Goal: Complete application form: Complete application form

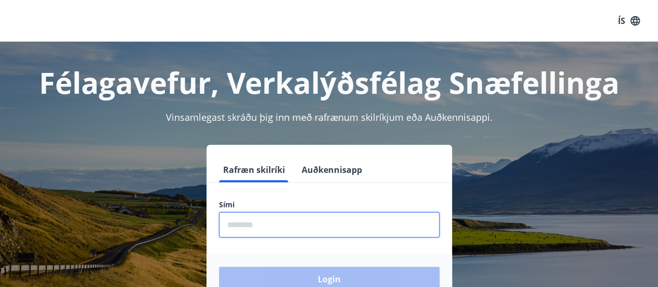
click at [253, 224] on input "phone" at bounding box center [329, 224] width 221 height 25
type input "********"
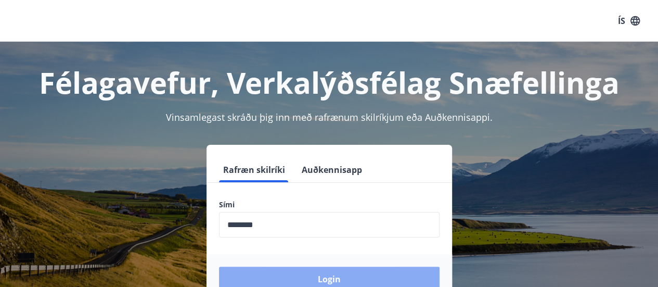
click at [295, 274] on button "Login" at bounding box center [329, 278] width 221 height 25
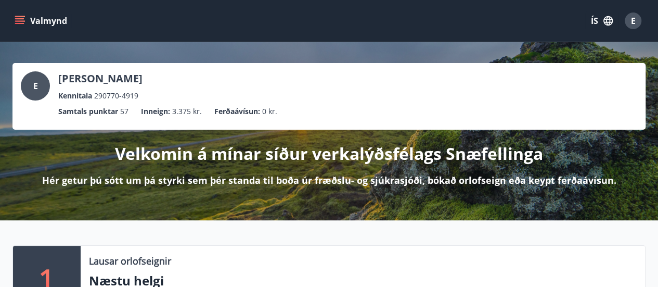
click at [21, 16] on icon "menu" at bounding box center [20, 16] width 11 height 1
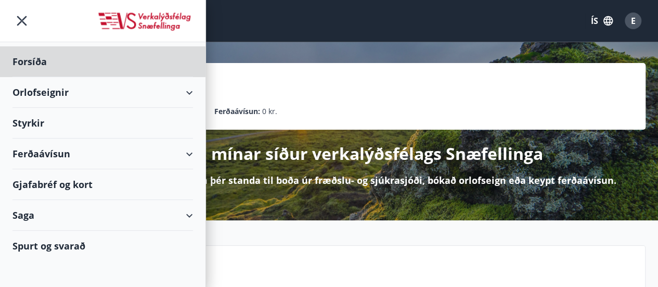
click at [28, 77] on div "Styrkir" at bounding box center [102, 61] width 181 height 31
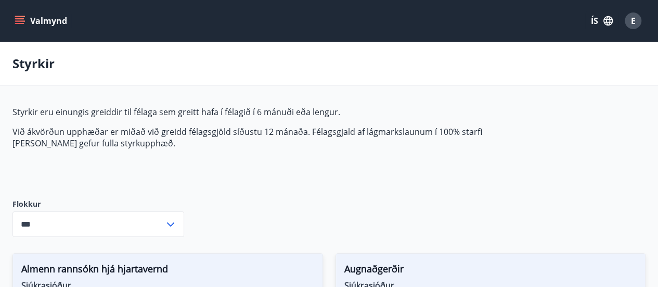
type input "***"
click at [173, 224] on icon at bounding box center [170, 224] width 12 height 12
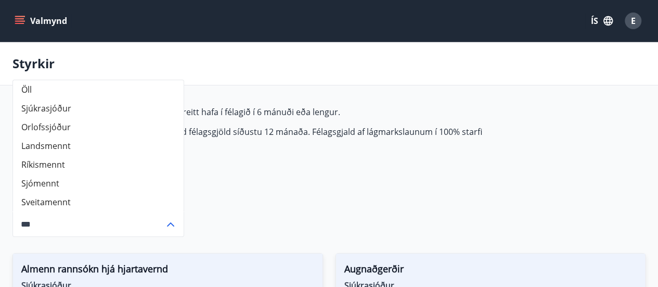
click at [173, 224] on icon at bounding box center [170, 224] width 7 height 4
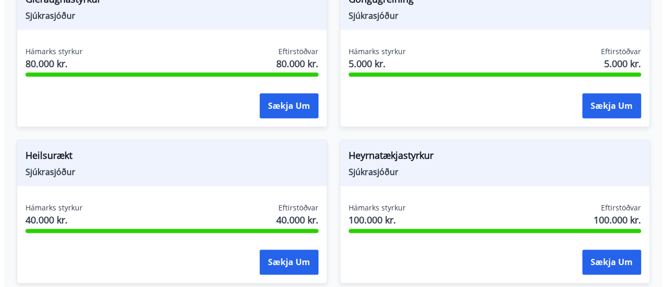
scroll to position [602, 0]
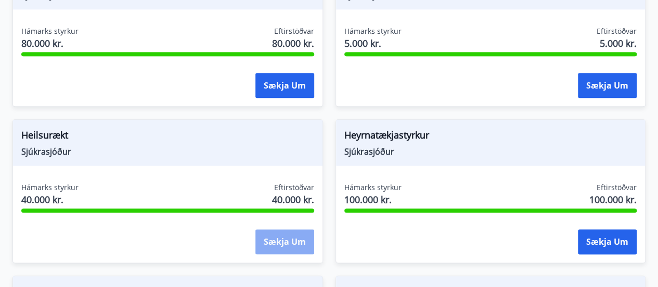
click at [285, 239] on button "Sækja um" at bounding box center [285, 241] width 59 height 25
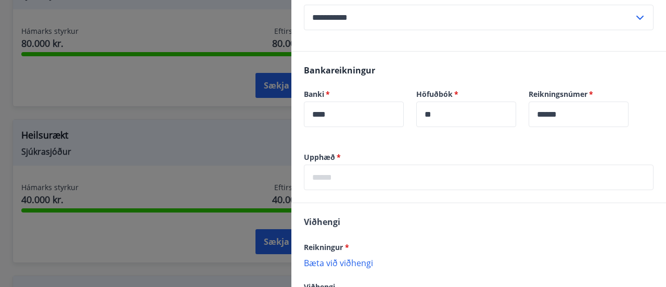
scroll to position [224, 0]
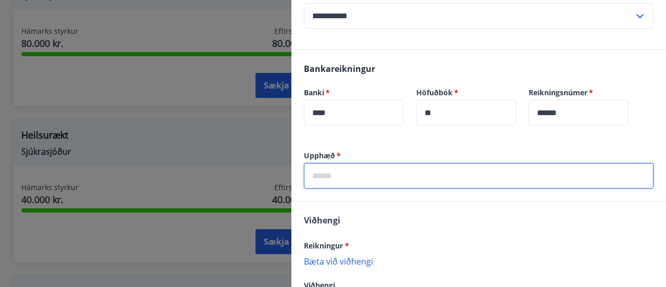
click at [322, 173] on input "text" at bounding box center [479, 175] width 350 height 25
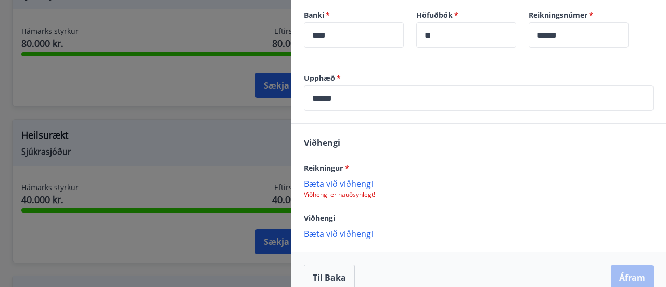
scroll to position [316, 0]
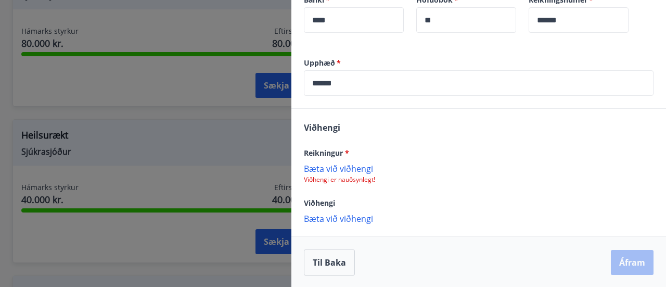
click at [323, 170] on p "Bæta við viðhengi" at bounding box center [479, 168] width 350 height 10
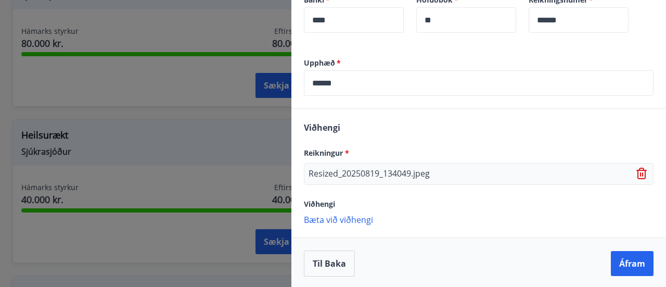
scroll to position [317, 0]
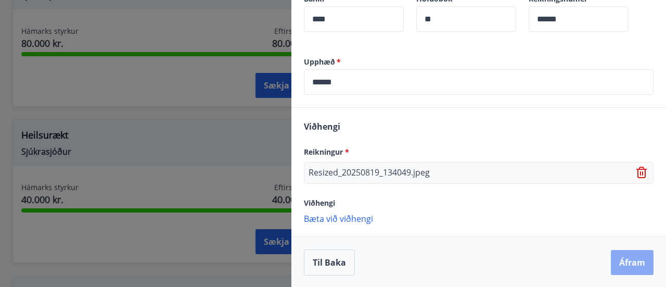
click at [619, 260] on button "Áfram" at bounding box center [632, 262] width 43 height 25
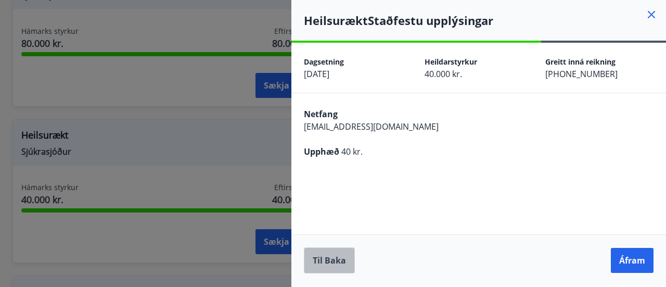
click at [325, 259] on button "Til baka" at bounding box center [329, 260] width 51 height 26
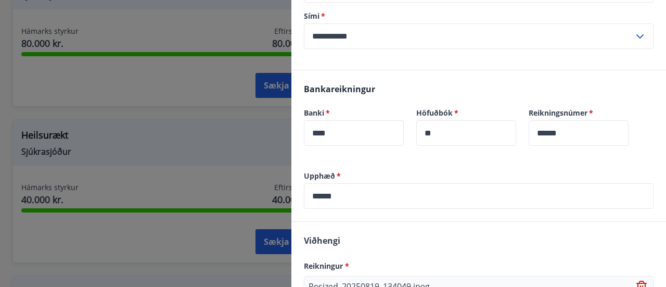
scroll to position [206, 0]
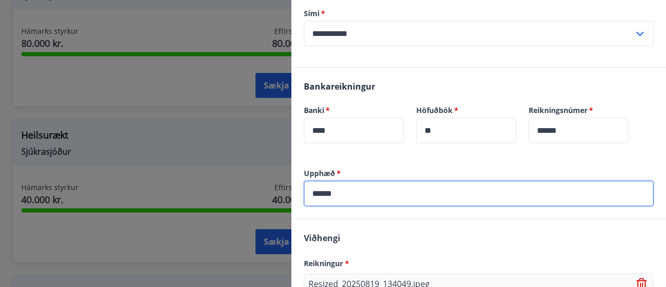
click at [348, 193] on input "******" at bounding box center [479, 193] width 350 height 25
type input "*"
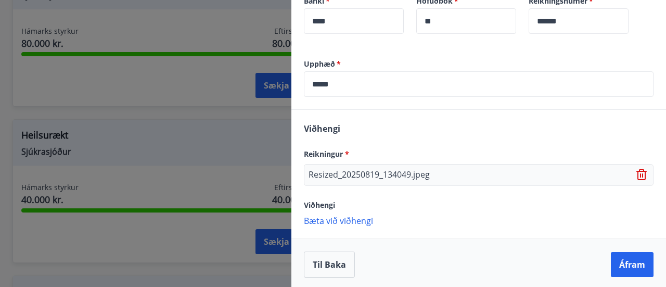
scroll to position [317, 0]
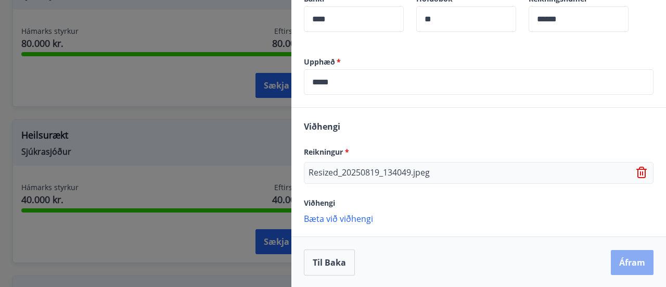
click at [621, 258] on button "Áfram" at bounding box center [632, 262] width 43 height 25
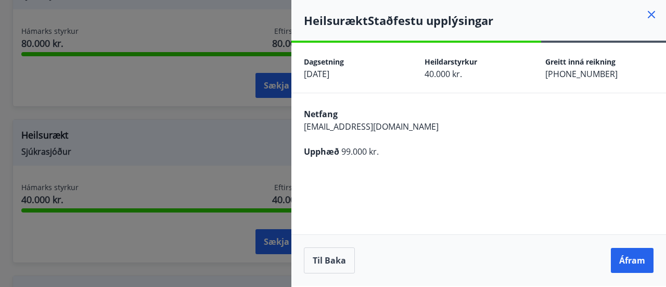
scroll to position [0, 0]
click at [331, 260] on button "Til baka" at bounding box center [329, 260] width 51 height 26
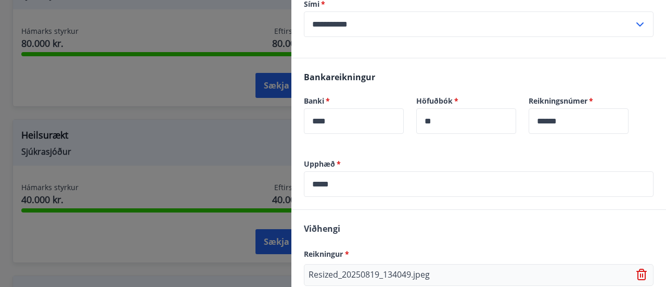
scroll to position [222, 0]
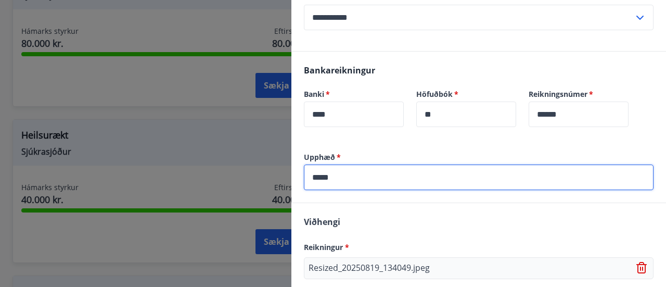
click at [318, 177] on input "*****" at bounding box center [479, 176] width 350 height 25
type input "*****"
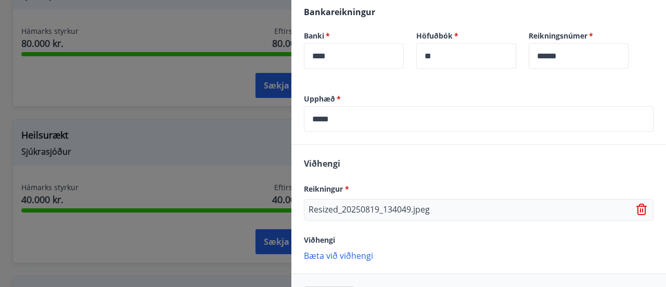
scroll to position [317, 0]
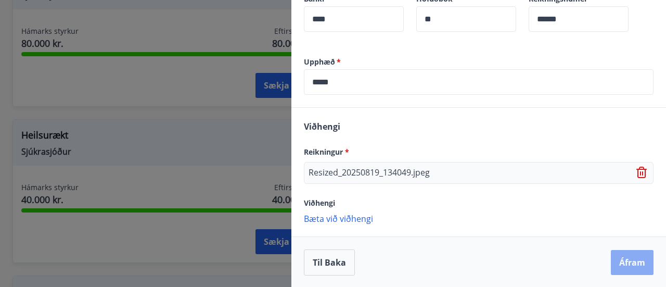
click at [627, 254] on button "Áfram" at bounding box center [632, 262] width 43 height 25
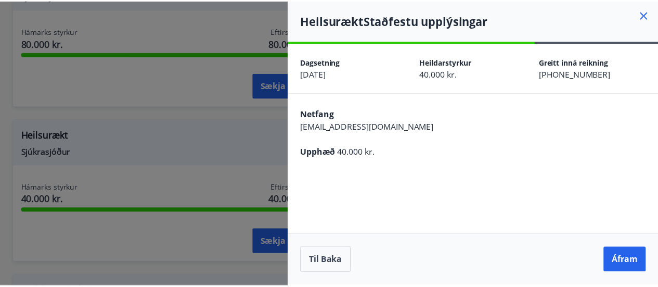
scroll to position [0, 0]
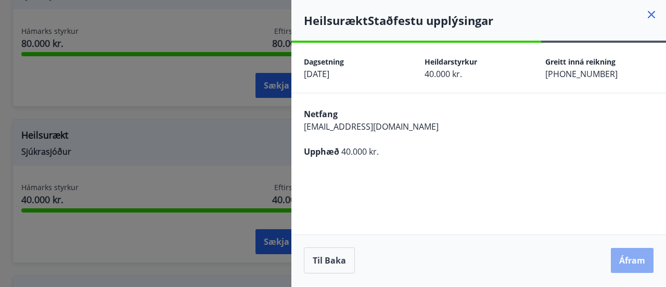
click at [625, 259] on button "Áfram" at bounding box center [632, 260] width 43 height 25
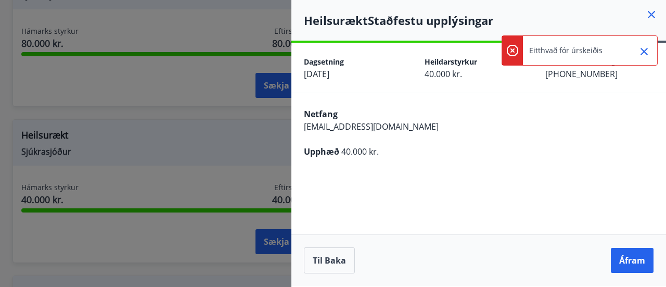
click at [646, 50] on icon "Close" at bounding box center [644, 51] width 7 height 7
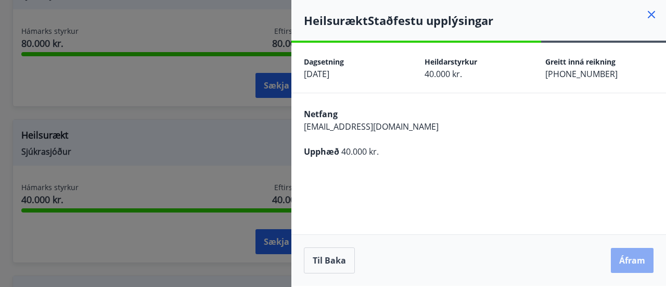
click at [635, 257] on button "Áfram" at bounding box center [632, 260] width 43 height 25
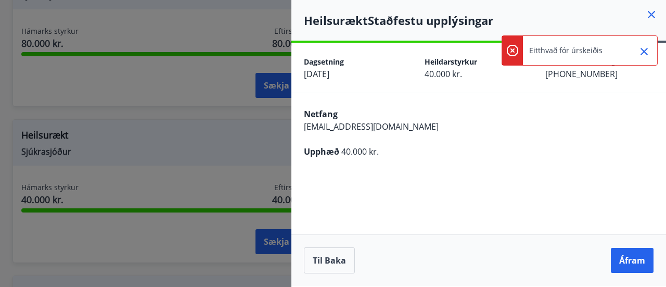
click at [653, 13] on icon at bounding box center [651, 14] width 7 height 7
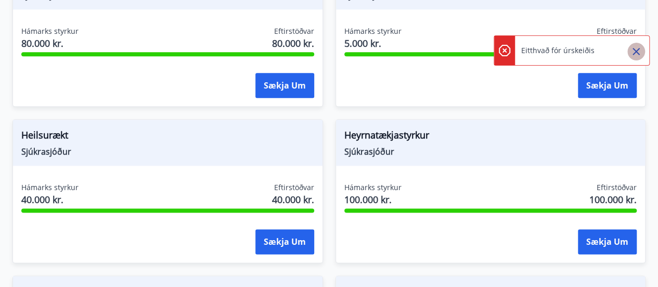
click at [635, 46] on icon "Close" at bounding box center [636, 51] width 12 height 12
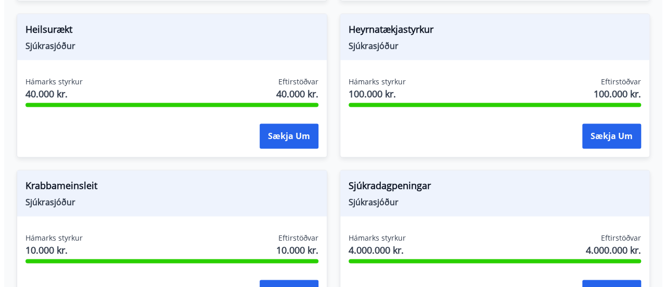
scroll to position [701, 0]
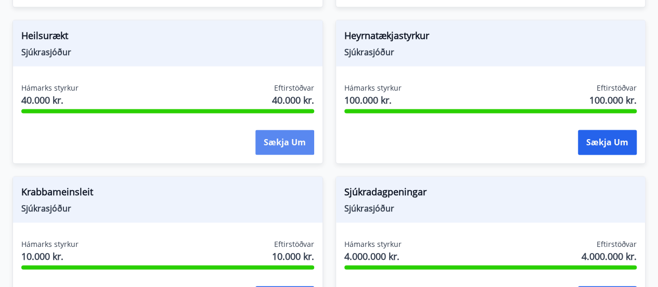
click at [284, 136] on button "Sækja um" at bounding box center [285, 142] width 59 height 25
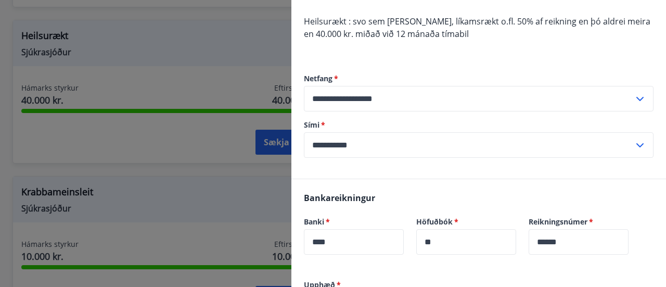
scroll to position [100, 0]
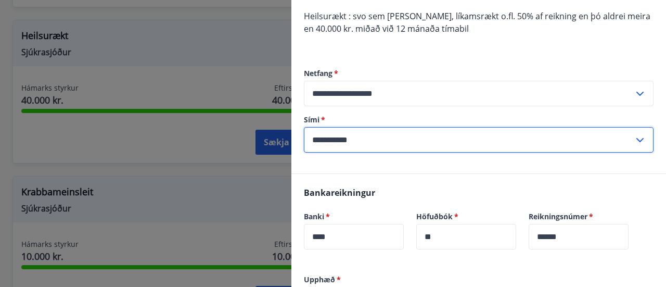
click at [332, 138] on input "**********" at bounding box center [469, 139] width 330 height 25
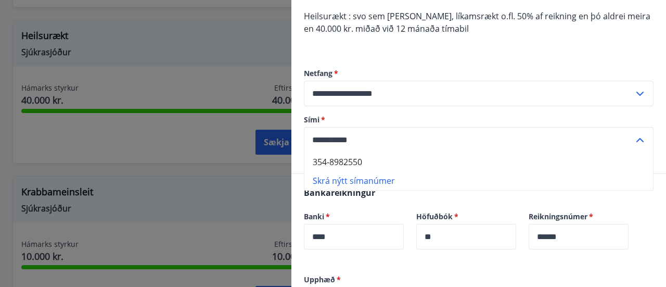
type input "**********"
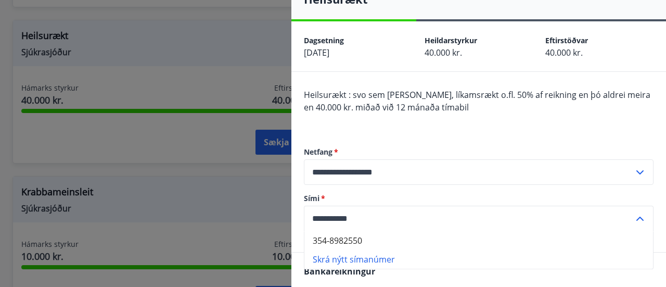
scroll to position [47, 0]
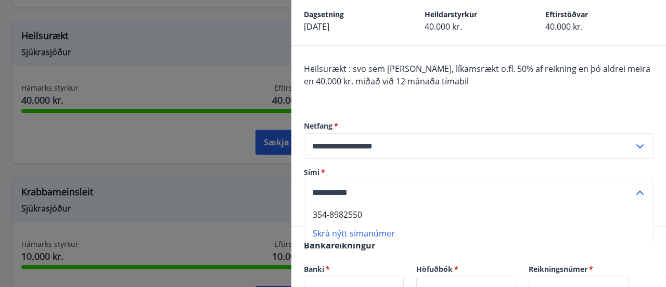
click at [635, 190] on icon at bounding box center [640, 192] width 12 height 12
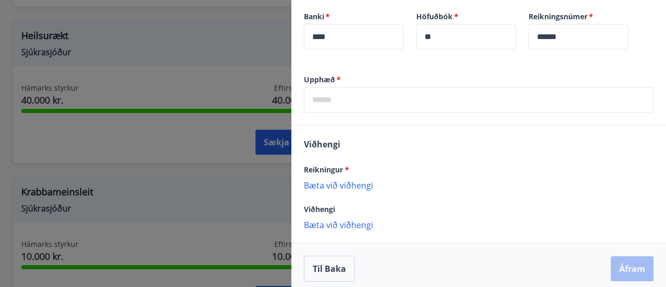
scroll to position [304, 0]
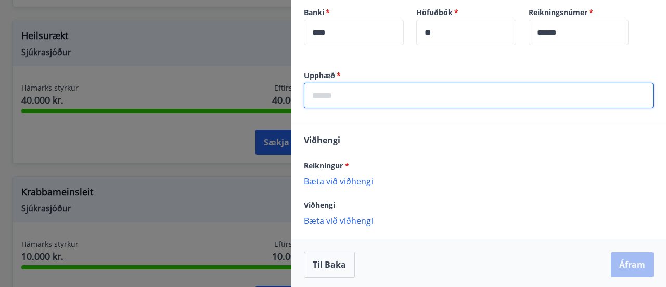
click at [331, 103] on input "text" at bounding box center [479, 95] width 350 height 25
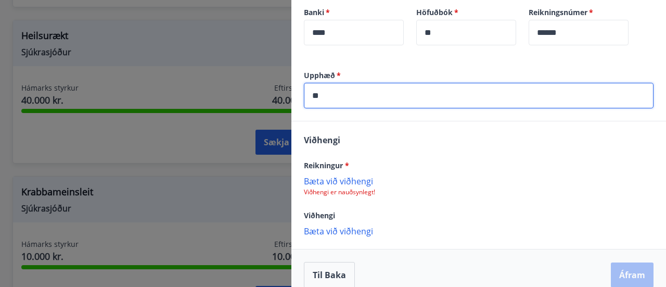
type input "*"
type input "*****"
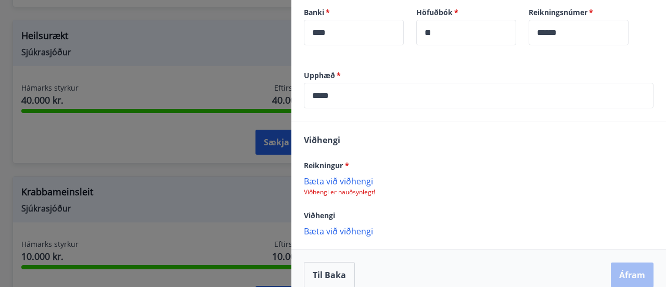
click at [348, 182] on p "Bæta við viðhengi" at bounding box center [479, 180] width 350 height 10
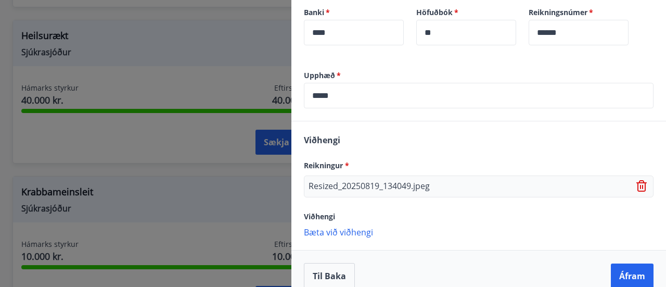
scroll to position [317, 0]
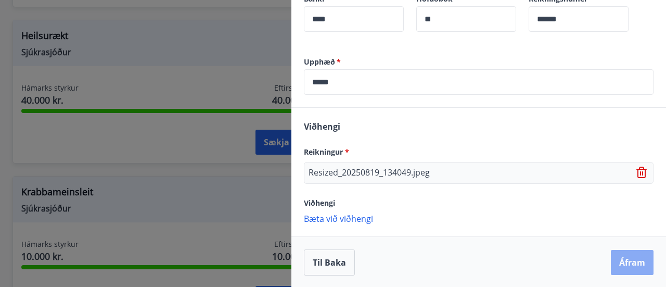
click at [621, 259] on button "Áfram" at bounding box center [632, 262] width 43 height 25
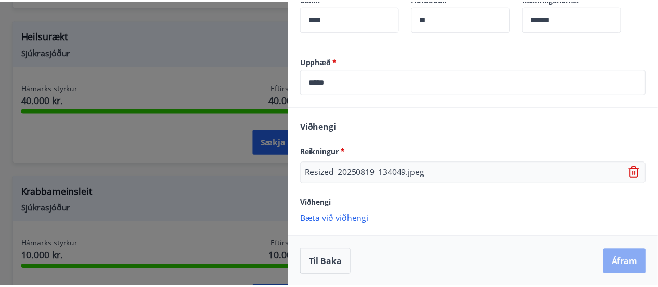
scroll to position [0, 0]
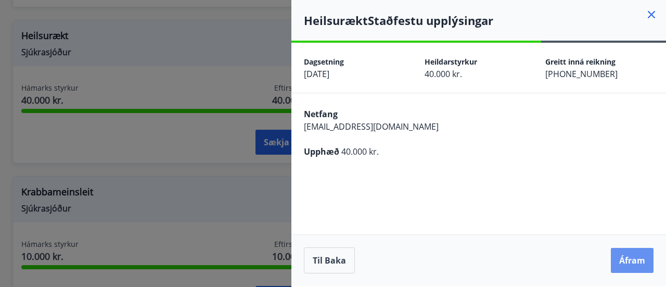
click at [621, 259] on button "Áfram" at bounding box center [632, 260] width 43 height 25
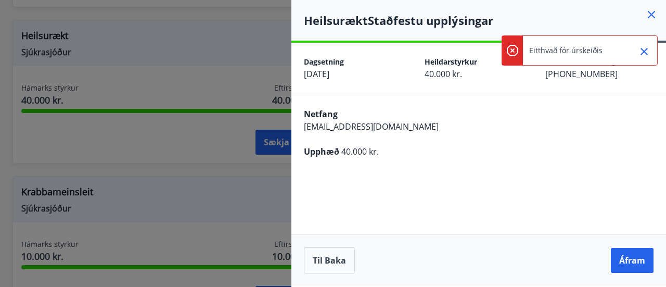
click at [647, 51] on icon "Close" at bounding box center [644, 51] width 12 height 12
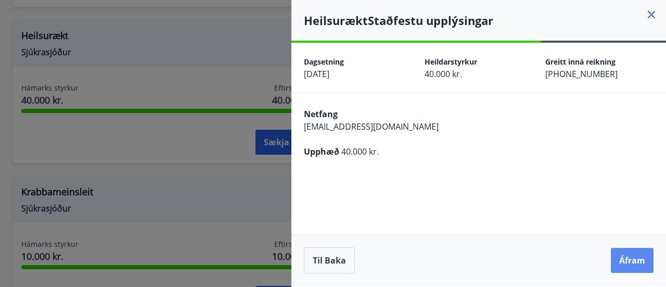
click at [627, 261] on button "Áfram" at bounding box center [632, 260] width 43 height 25
click at [651, 15] on icon at bounding box center [651, 14] width 7 height 7
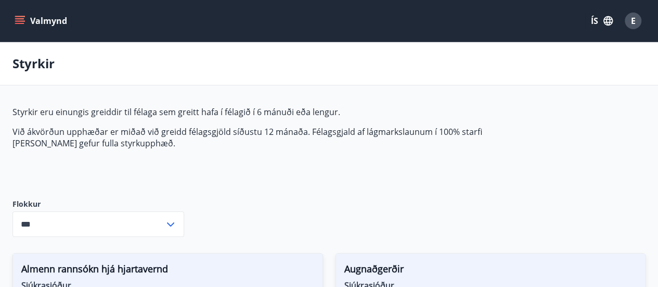
click at [116, 70] on div "Styrkir" at bounding box center [329, 63] width 658 height 43
click at [19, 16] on icon "menu" at bounding box center [20, 16] width 11 height 1
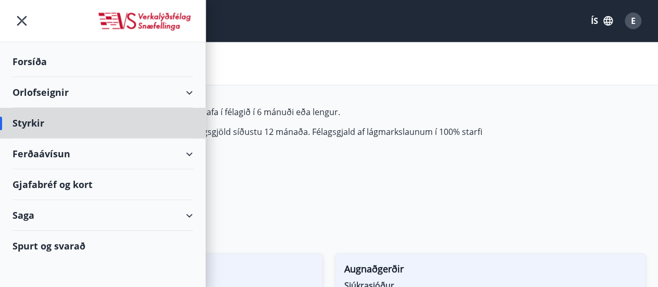
click at [22, 59] on div "Forsíða" at bounding box center [102, 61] width 181 height 31
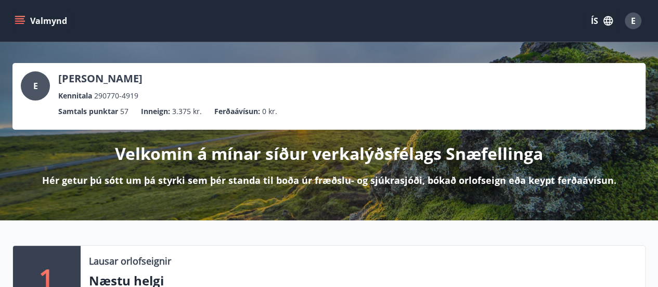
click at [17, 20] on icon "menu" at bounding box center [20, 21] width 10 height 10
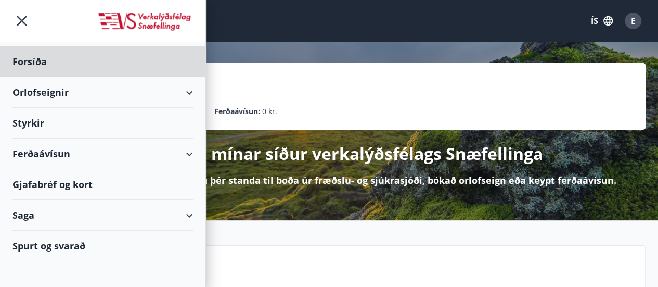
click at [44, 77] on div "Styrkir" at bounding box center [102, 61] width 181 height 31
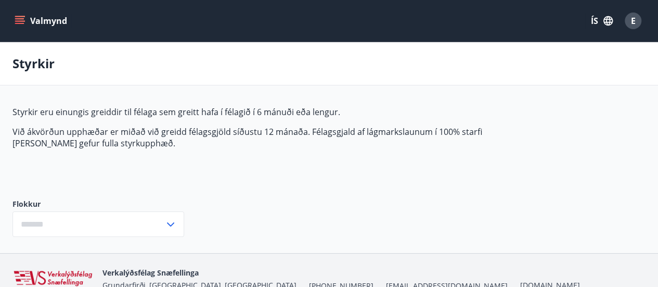
type input "***"
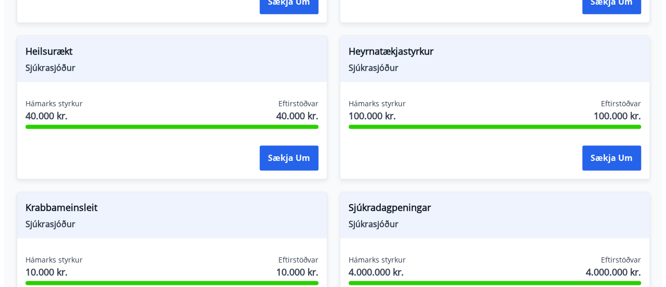
scroll to position [692, 0]
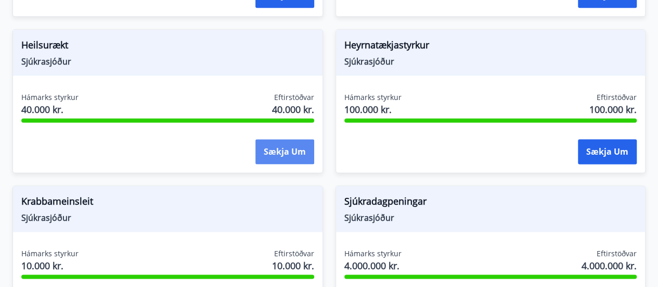
click at [290, 150] on button "Sækja um" at bounding box center [285, 151] width 59 height 25
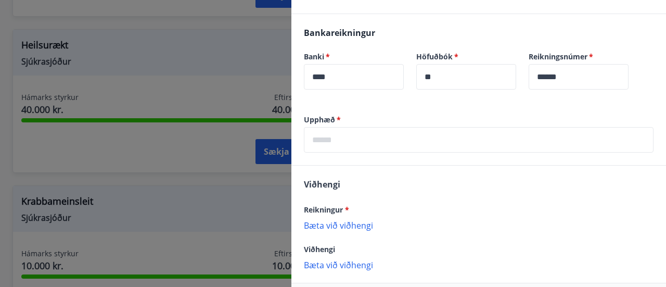
scroll to position [270, 0]
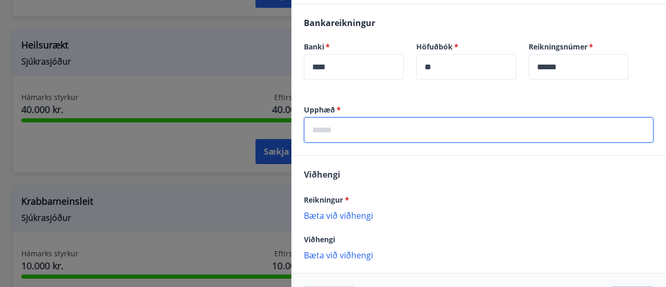
click at [335, 126] on input "text" at bounding box center [479, 129] width 350 height 25
type input "*****"
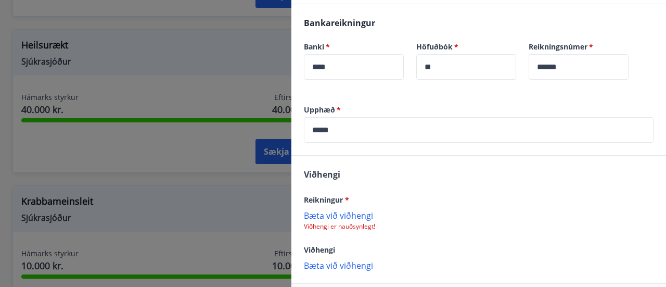
click at [349, 215] on p "Bæta við viðhengi" at bounding box center [479, 215] width 350 height 10
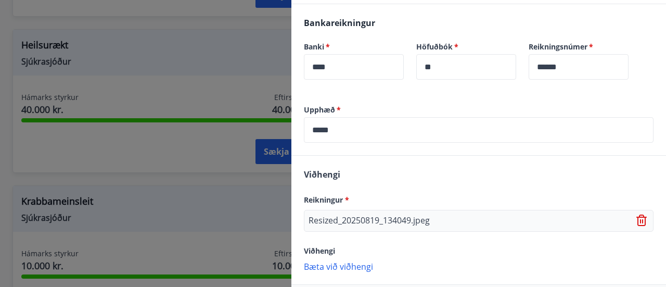
click at [358, 266] on p "Bæta við viðhengi" at bounding box center [479, 266] width 350 height 10
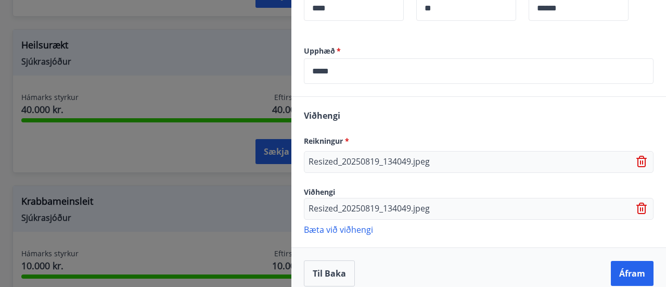
scroll to position [339, 0]
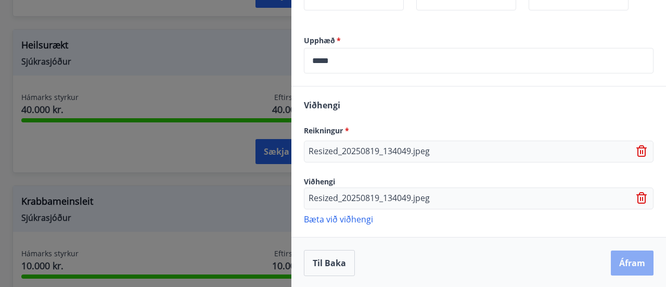
click at [633, 263] on button "Áfram" at bounding box center [632, 262] width 43 height 25
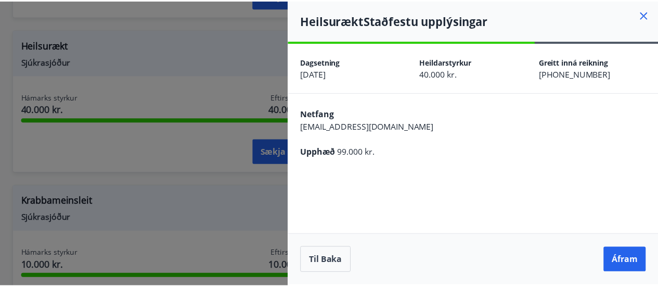
scroll to position [0, 0]
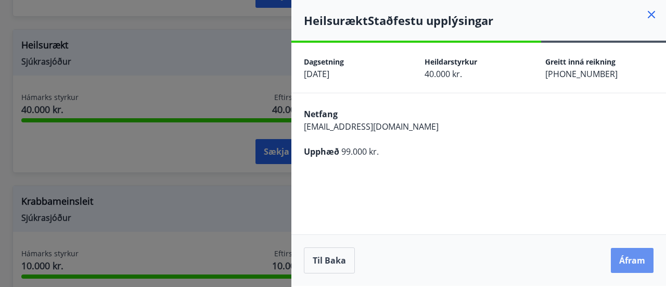
click at [633, 263] on button "Áfram" at bounding box center [632, 260] width 43 height 25
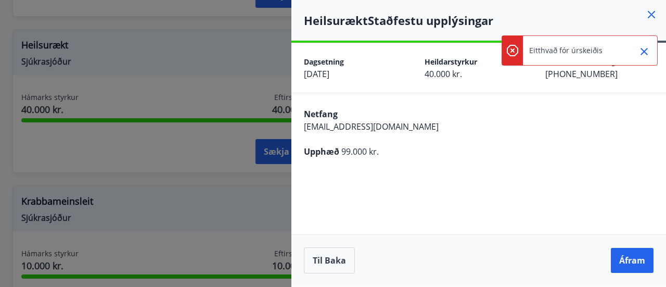
click at [645, 50] on icon "Close" at bounding box center [644, 51] width 7 height 7
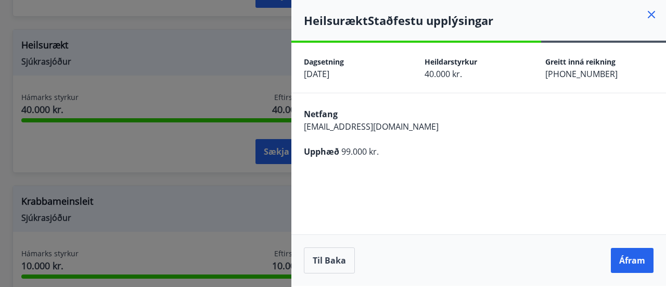
click at [653, 14] on icon at bounding box center [651, 14] width 12 height 12
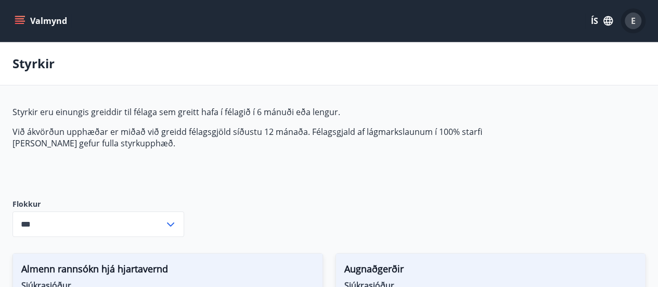
click at [634, 22] on span "E" at bounding box center [633, 20] width 5 height 11
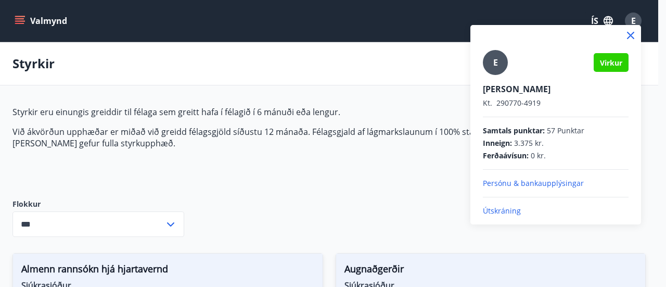
click at [498, 213] on p "Útskráning" at bounding box center [556, 211] width 146 height 10
